Goal: Feedback & Contribution: Contribute content

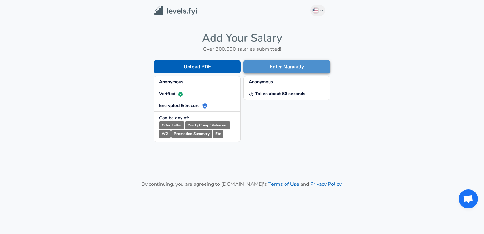
click at [287, 70] on button "Enter Manually" at bounding box center [286, 66] width 87 height 13
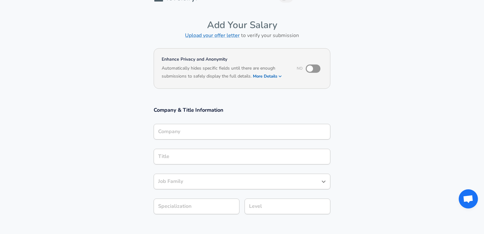
click at [217, 128] on input "Company" at bounding box center [241, 132] width 171 height 10
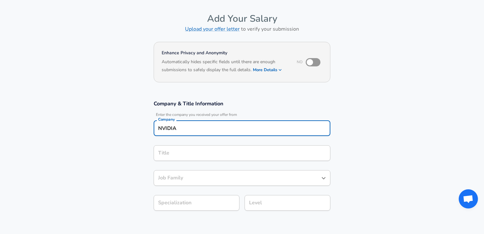
type input "NVIDIA"
click at [202, 155] on input "Title" at bounding box center [241, 153] width 171 height 10
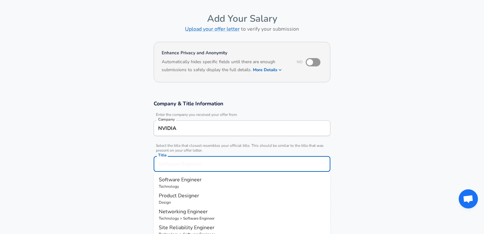
scroll to position [34, 0]
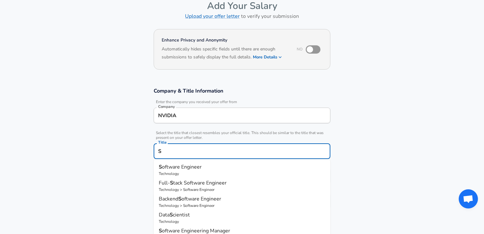
click at [195, 169] on span "oftware Engineer" at bounding box center [182, 167] width 40 height 7
type input "Software Engineer"
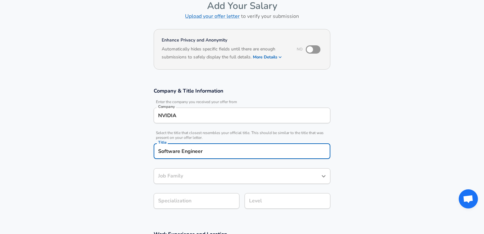
type input "Software Engineer"
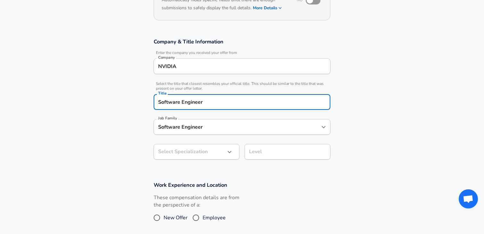
type input "Software Engineer"
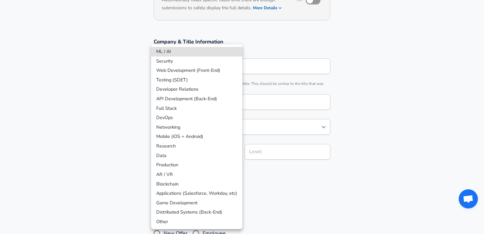
scroll to position [102, 0]
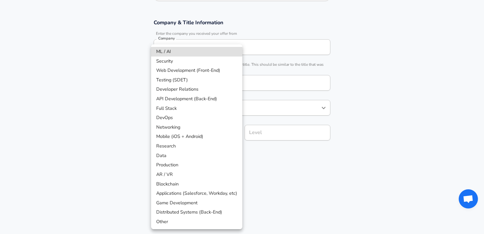
click at [190, 132] on body "English ([GEOGRAPHIC_DATA]) Change Restart Add Your Salary Upload your offer le…" at bounding box center [242, 15] width 484 height 234
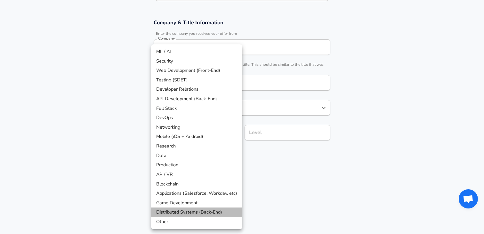
click at [177, 212] on li "Distributed Systems (Back-End)" at bounding box center [196, 213] width 91 height 10
type input "Distributed Systems (Back-End)"
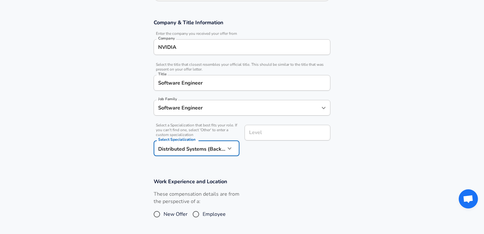
click at [263, 127] on div "Level" at bounding box center [287, 133] width 86 height 16
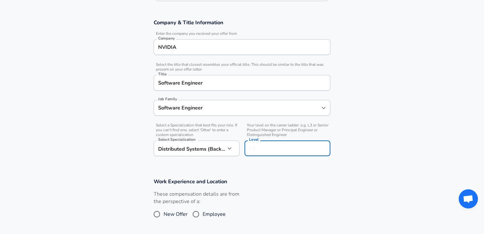
scroll to position [115, 0]
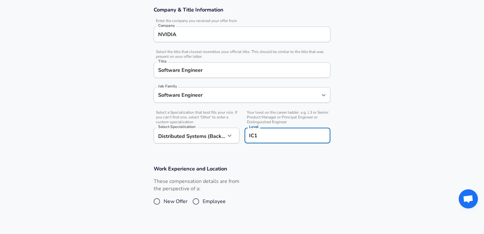
type input "IC1"
click at [174, 199] on span "New Offer" at bounding box center [175, 202] width 24 height 8
click at [163, 199] on input "New Offer" at bounding box center [156, 202] width 13 height 10
radio input "true"
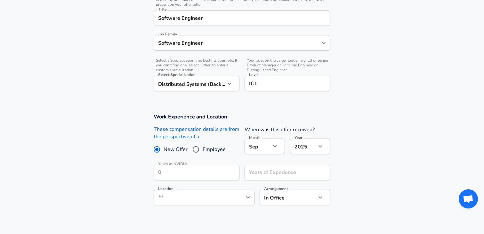
scroll to position [173, 0]
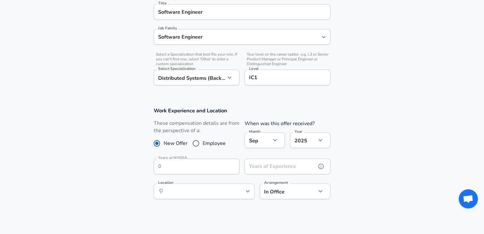
click at [263, 164] on input "Years of Experience" at bounding box center [280, 167] width 72 height 16
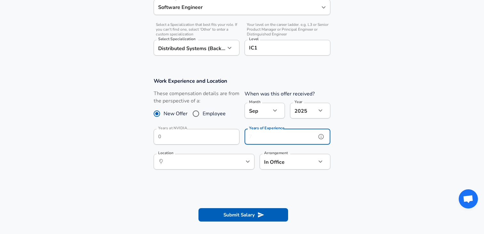
scroll to position [206, 0]
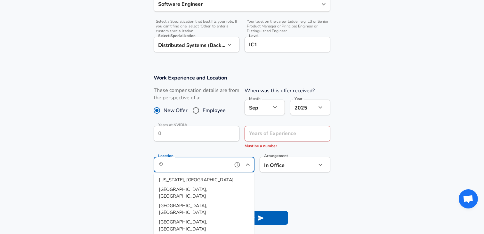
click at [211, 160] on input "Location" at bounding box center [197, 165] width 66 height 10
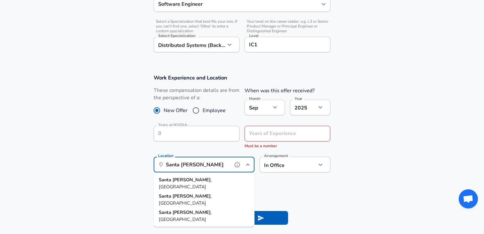
click at [198, 179] on li "[GEOGRAPHIC_DATA] , [GEOGRAPHIC_DATA]" at bounding box center [204, 184] width 101 height 16
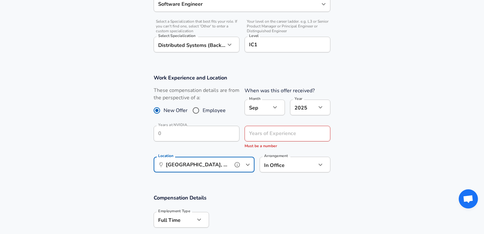
type input "[GEOGRAPHIC_DATA], [GEOGRAPHIC_DATA]"
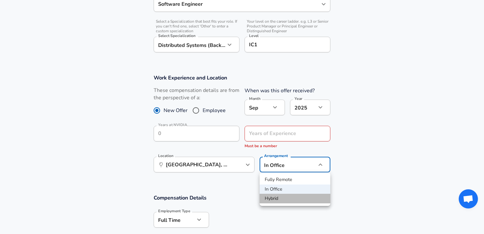
click at [280, 197] on li "Hybrid" at bounding box center [294, 199] width 71 height 10
type input "hybrid"
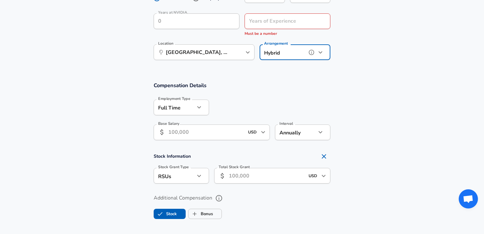
scroll to position [341, 0]
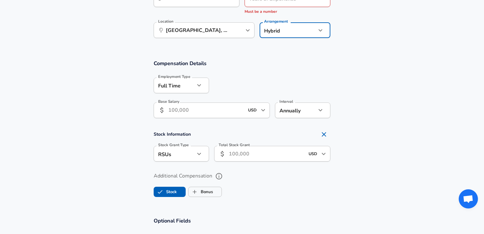
click at [189, 114] on input "Base Salary" at bounding box center [206, 111] width 76 height 16
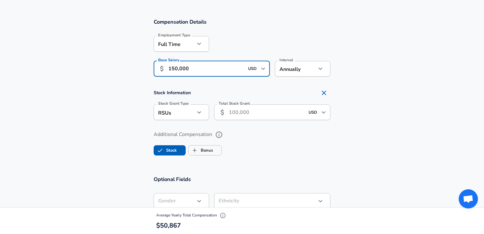
scroll to position [385, 0]
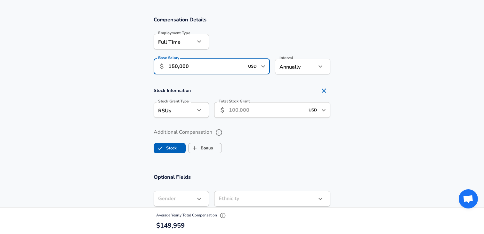
type input "150,000"
click at [237, 109] on input "Total Stock Grant" at bounding box center [267, 110] width 76 height 16
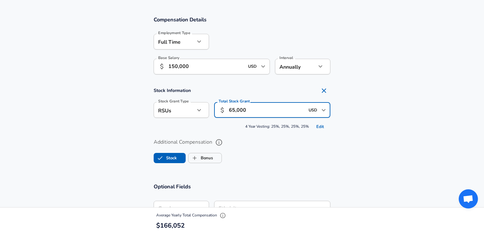
type input "65,000"
click at [318, 126] on button "Edit" at bounding box center [320, 127] width 20 height 10
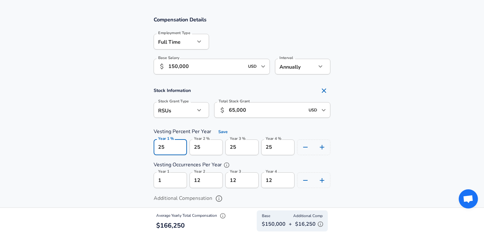
drag, startPoint x: 172, startPoint y: 146, endPoint x: 143, endPoint y: 146, distance: 29.4
click at [143, 146] on section "Stock Information Stock Grant Type RSUs stock Stock Grant Type Total Stock Gran…" at bounding box center [242, 136] width 484 height 104
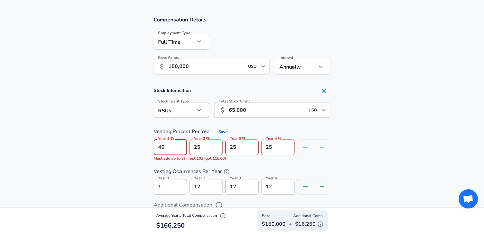
type input "40"
click at [195, 146] on input "25" at bounding box center [205, 148] width 33 height 16
type input "20"
click at [235, 147] on input "25" at bounding box center [241, 148] width 33 height 16
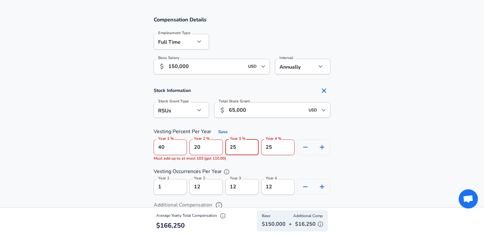
click at [235, 147] on input "25" at bounding box center [241, 148] width 33 height 16
type input "20"
click at [272, 147] on input "25" at bounding box center [277, 148] width 33 height 16
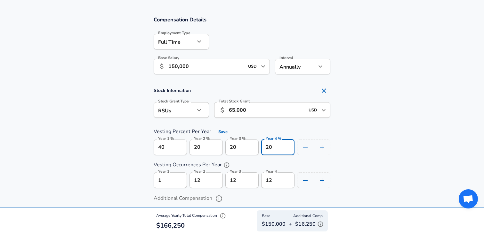
type input "20"
click at [361, 148] on section "Stock Information Stock Grant Type RSUs stock Stock Grant Type Total Stock Gran…" at bounding box center [242, 136] width 484 height 104
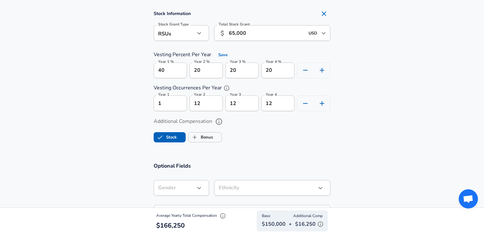
scroll to position [461, 0]
click at [204, 140] on label "Bonus" at bounding box center [200, 138] width 24 height 12
checkbox input "true"
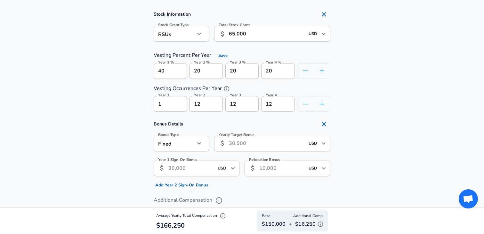
click at [194, 166] on input "Year 1 Sign-On Bonus" at bounding box center [190, 169] width 45 height 16
type input "2"
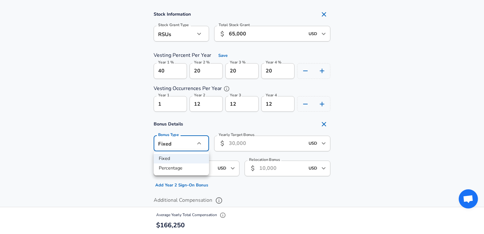
click at [141, 149] on div at bounding box center [242, 117] width 484 height 234
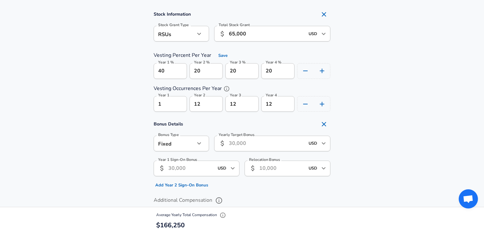
click at [185, 165] on input "Year 1 Sign-On Bonus" at bounding box center [190, 169] width 45 height 16
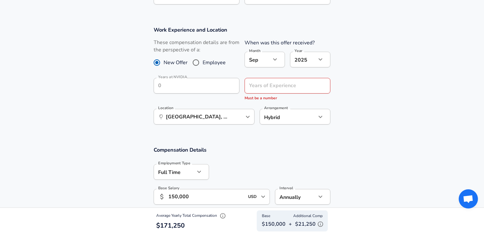
scroll to position [244, 0]
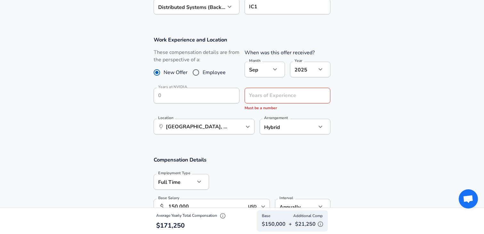
type input "20,000"
click at [291, 89] on input "Years of Experience" at bounding box center [280, 96] width 72 height 16
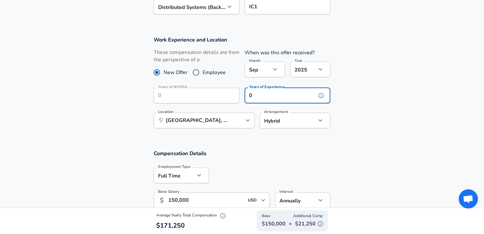
type input "0"
click at [365, 86] on section "Work Experience and Location These compensation details are from the perspectiv…" at bounding box center [242, 86] width 484 height 114
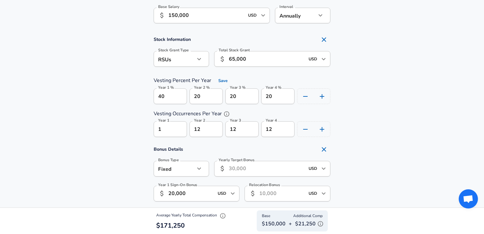
scroll to position [427, 0]
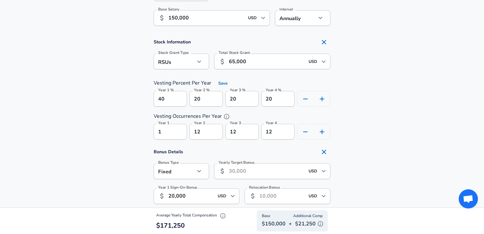
click at [318, 223] on icon "button" at bounding box center [320, 224] width 5 height 5
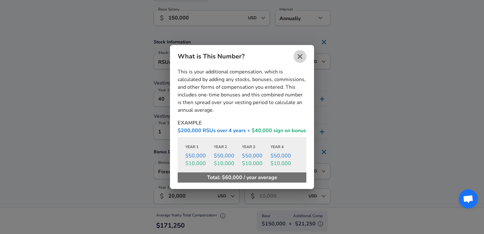
click at [297, 58] on icon "close" at bounding box center [300, 57] width 8 height 8
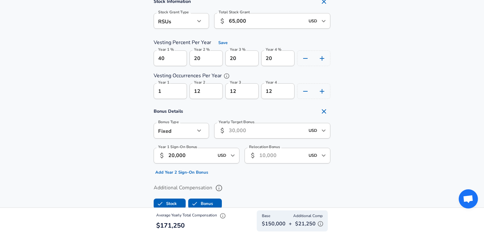
scroll to position [481, 0]
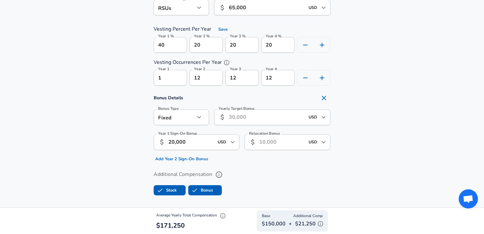
click at [351, 77] on section "Stock Information Stock Grant Type RSUs stock Stock Grant Type Total Stock Gran…" at bounding box center [242, 34] width 484 height 104
click at [273, 142] on input "Relocation Bonus" at bounding box center [281, 143] width 45 height 16
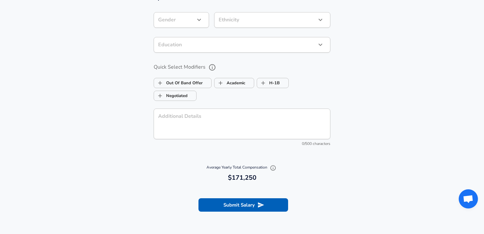
scroll to position [723, 0]
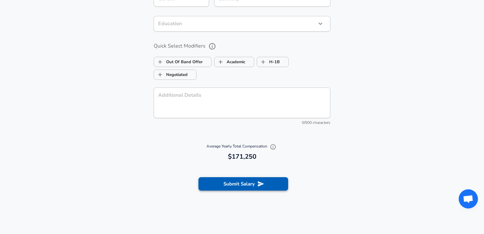
click at [254, 181] on button "Submit Salary" at bounding box center [243, 183] width 90 height 13
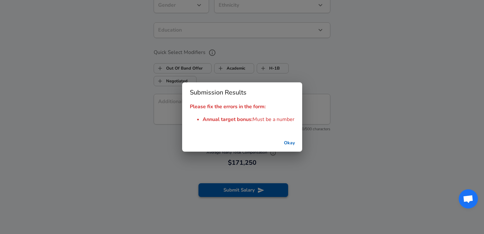
scroll to position [730, 0]
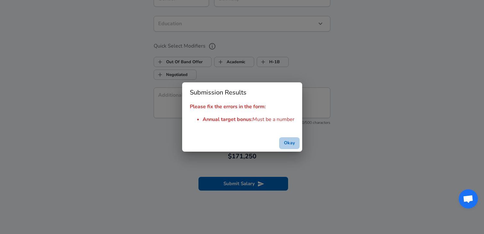
click at [286, 145] on button "Okay" at bounding box center [289, 144] width 20 height 12
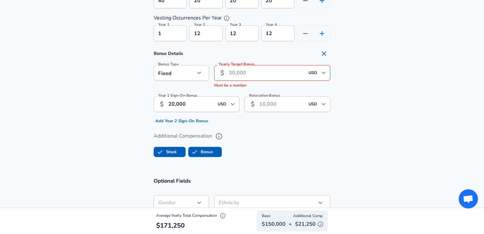
scroll to position [522, 0]
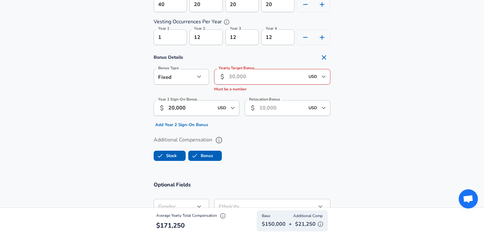
click at [236, 74] on input "Yearly Target Bonus" at bounding box center [267, 77] width 76 height 16
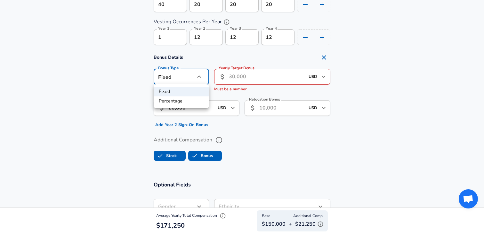
click at [253, 123] on div at bounding box center [242, 117] width 484 height 234
click at [323, 56] on icon "Remove Section" at bounding box center [323, 57] width 4 height 4
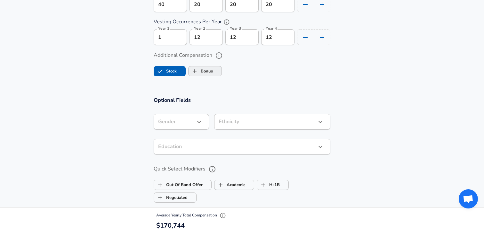
click at [198, 74] on input "Bonus" at bounding box center [194, 71] width 12 height 12
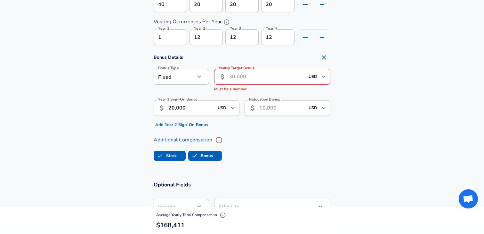
checkbox input "true"
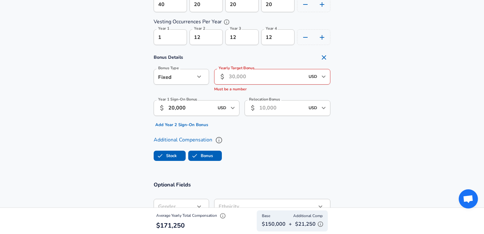
click at [249, 73] on input "Yearly Target Bonus" at bounding box center [267, 77] width 76 height 16
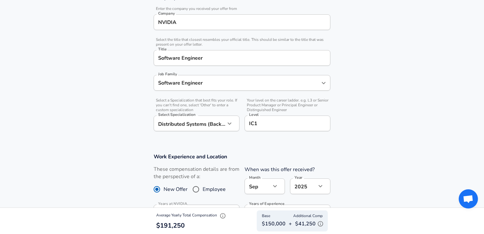
scroll to position [0, 0]
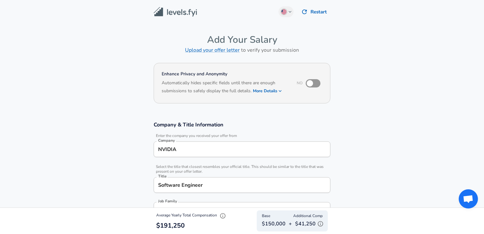
type input "20,000"
